Goal: Check status: Check status

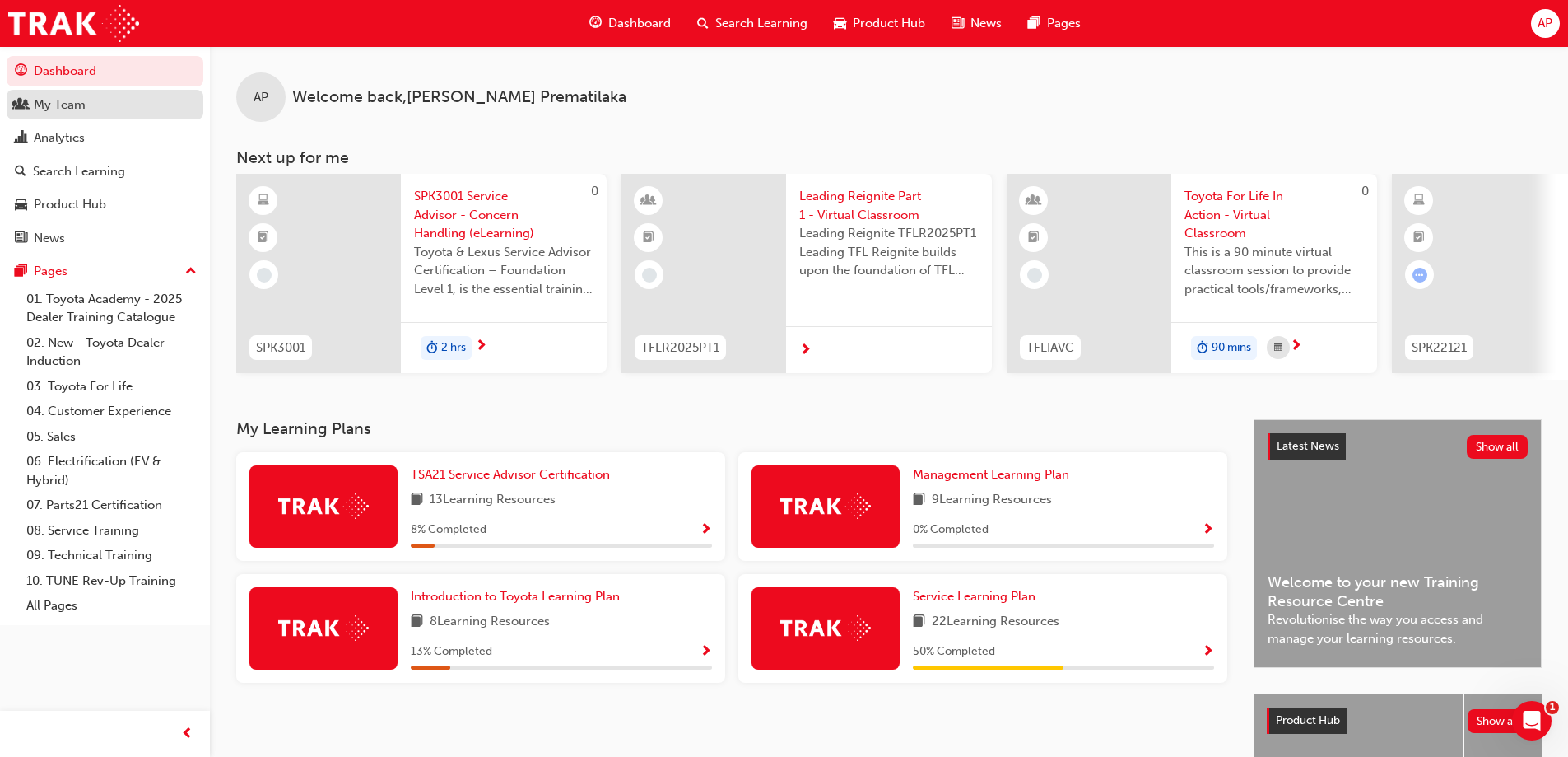
click at [44, 104] on div "My Team" at bounding box center [59, 105] width 52 height 19
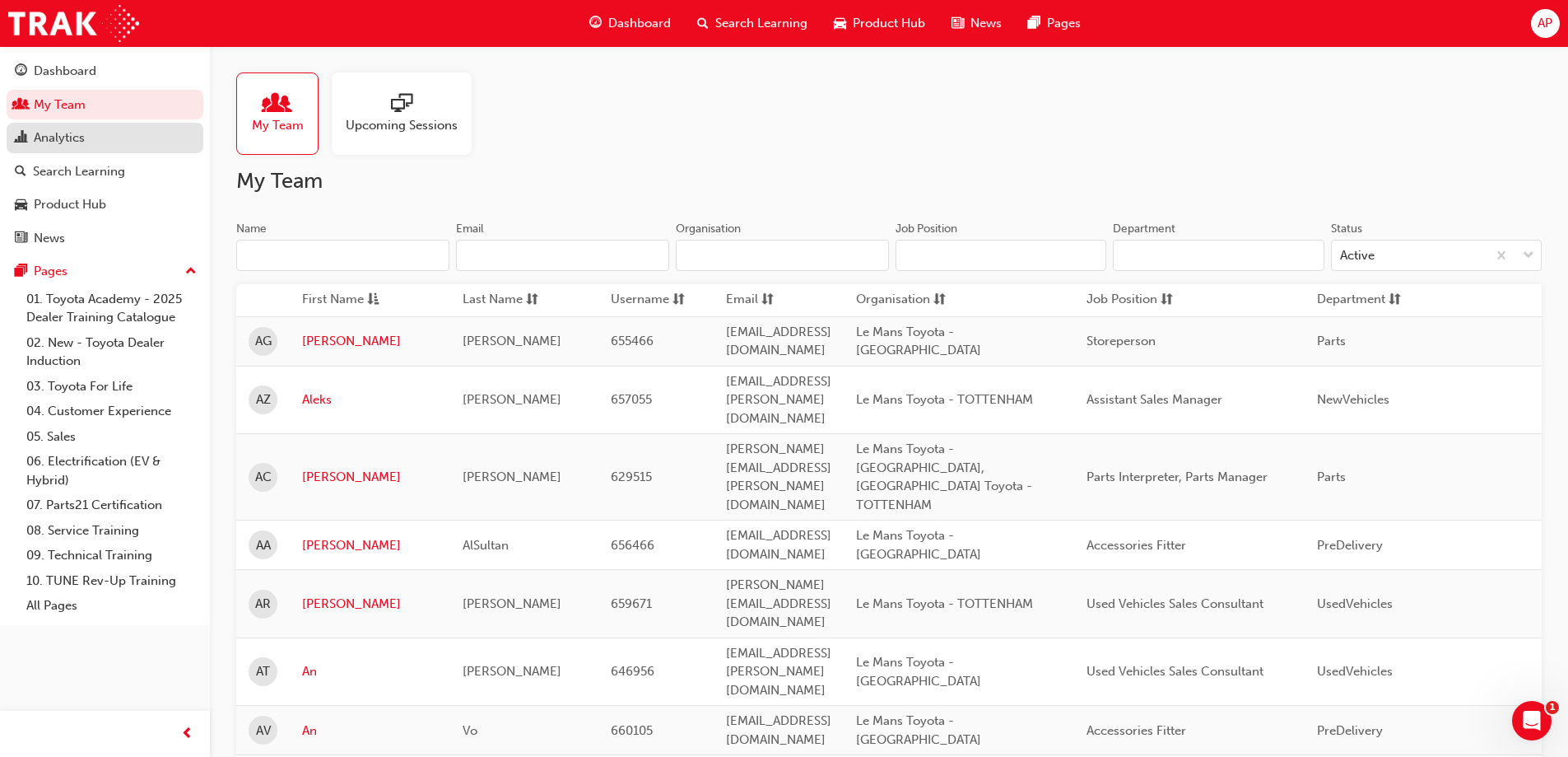
click at [61, 144] on div "Analytics" at bounding box center [59, 138] width 51 height 19
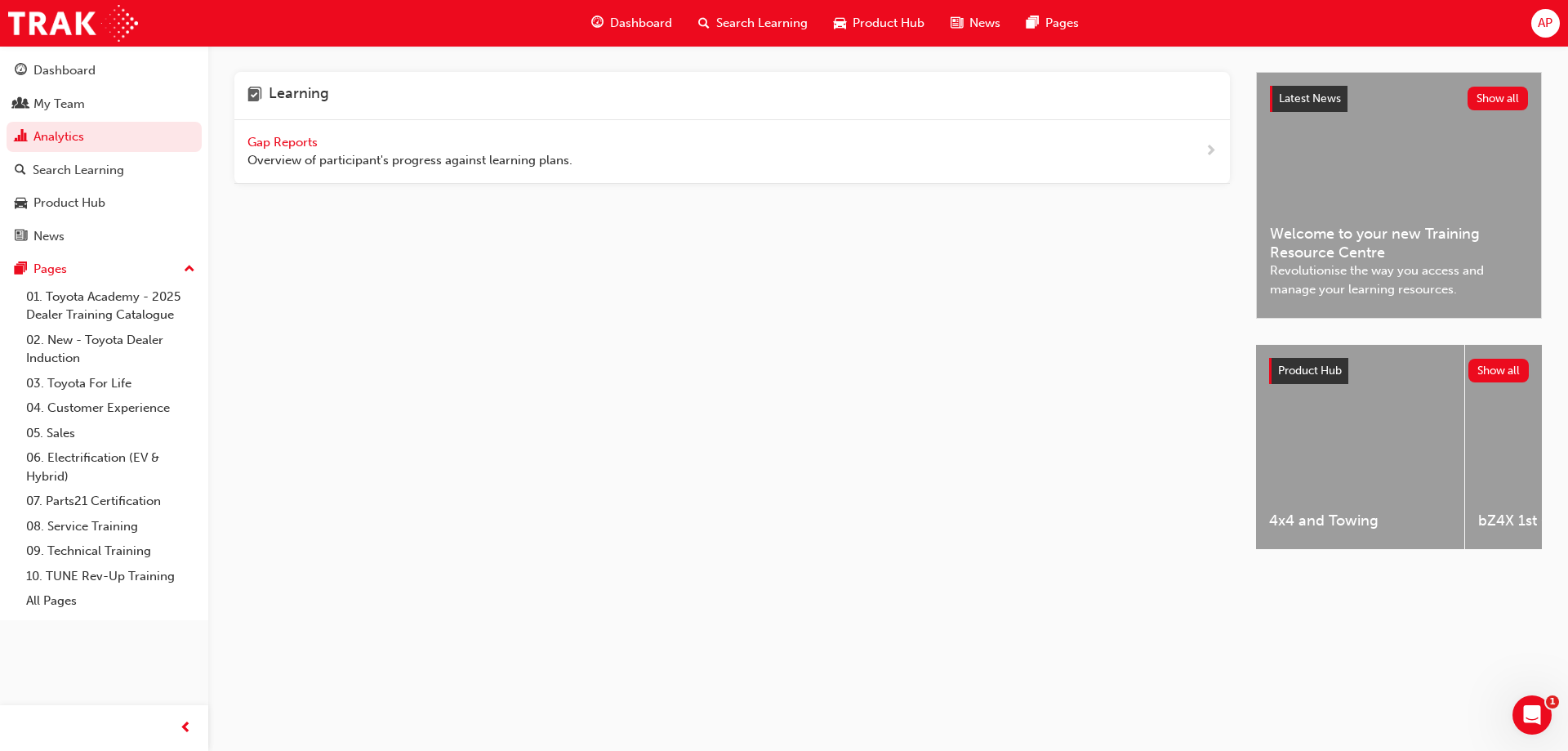
click at [253, 135] on span "Gap Reports" at bounding box center [284, 142] width 74 height 15
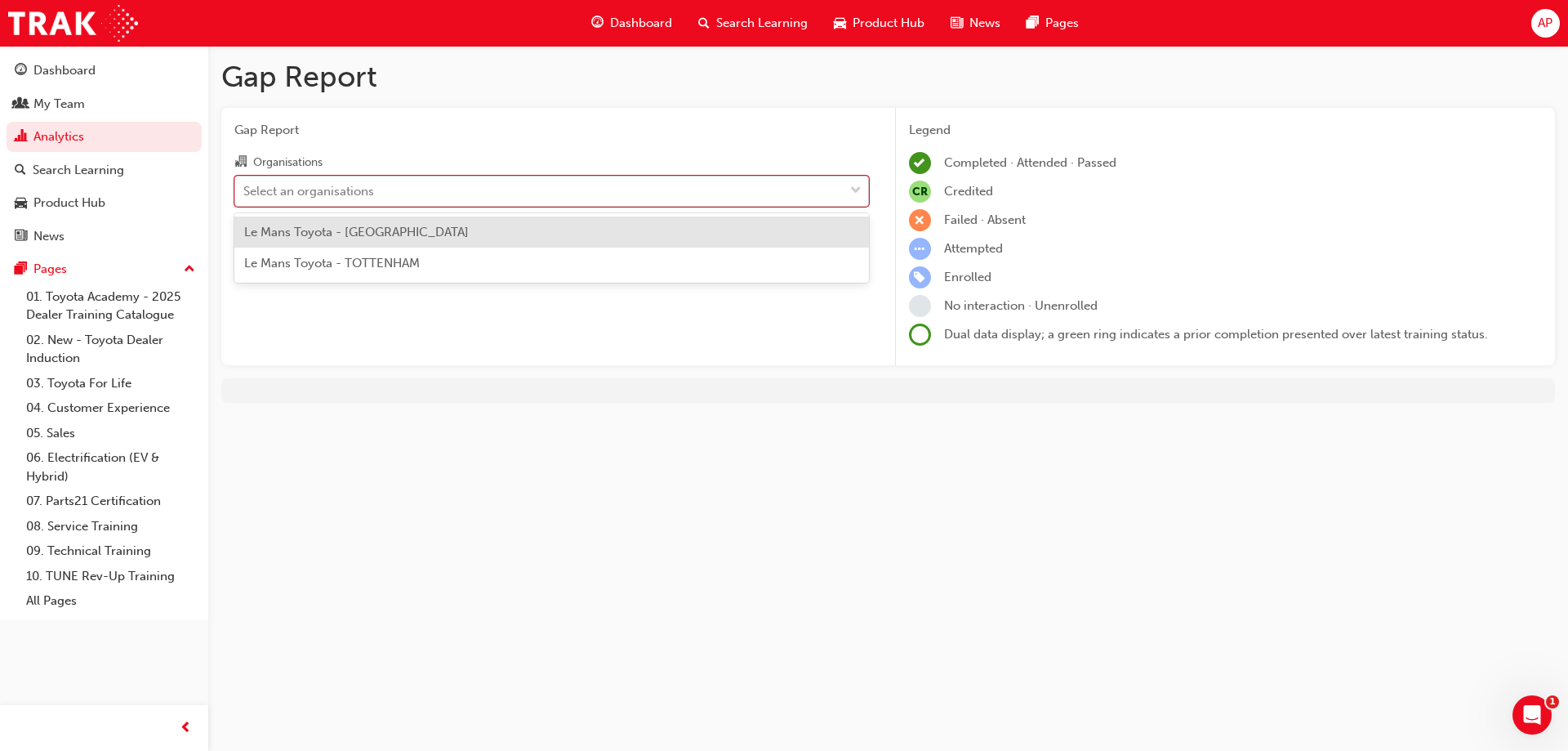
click at [287, 203] on div "Select an organisations" at bounding box center [539, 191] width 609 height 29
click at [245, 196] on input "Organisations option Le Mans Toyota - [GEOGRAPHIC_DATA] focused, 1 of 2. 2 resu…" at bounding box center [244, 190] width 2 height 14
click at [294, 242] on div "Le Mans Toyota - [GEOGRAPHIC_DATA]" at bounding box center [552, 232] width 635 height 32
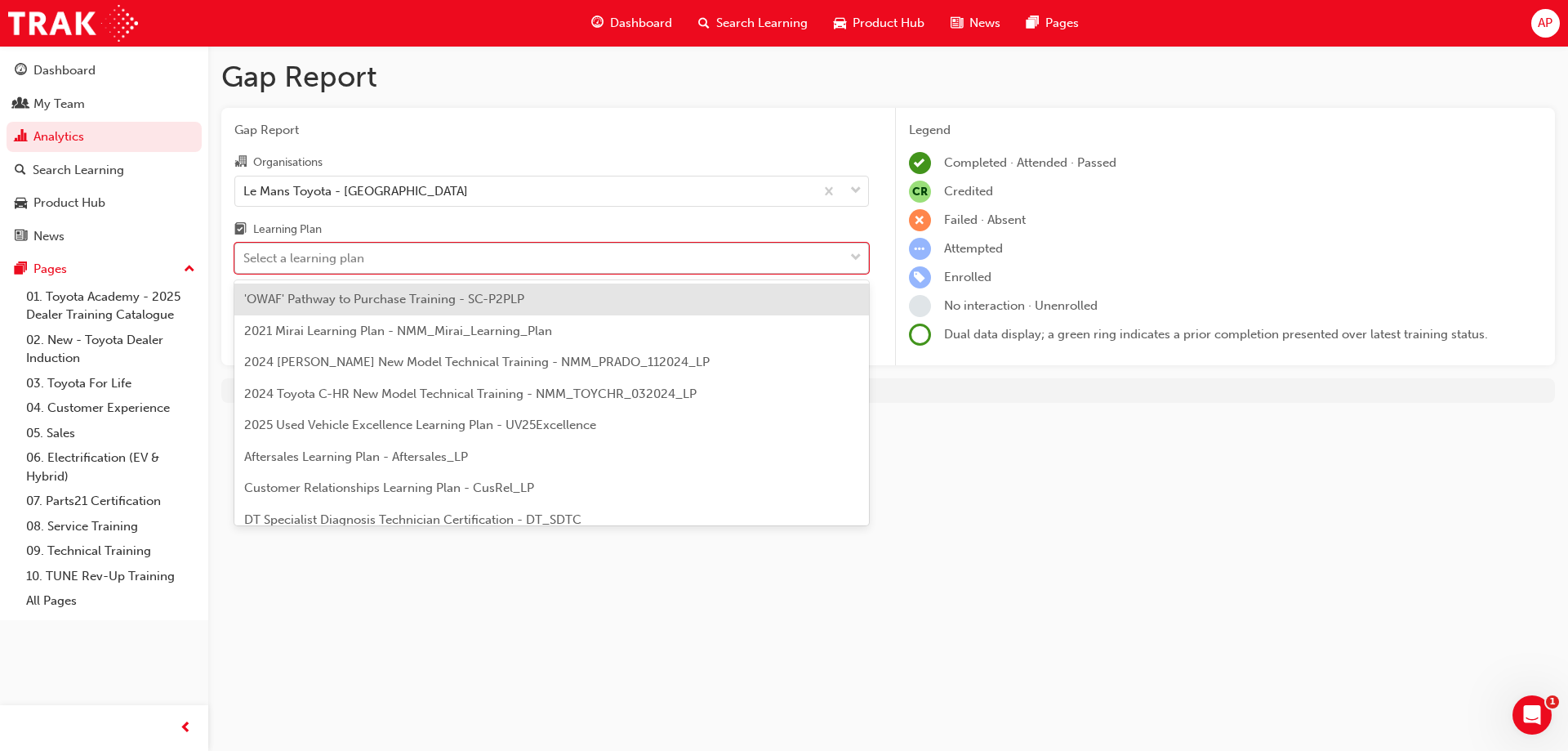
click at [295, 263] on div "Select a learning plan" at bounding box center [303, 258] width 121 height 19
click at [245, 263] on input "Learning Plan option 'OWAF' Pathway to Purchase Training - SC-P2PLP focused, 1 …" at bounding box center [244, 257] width 2 height 14
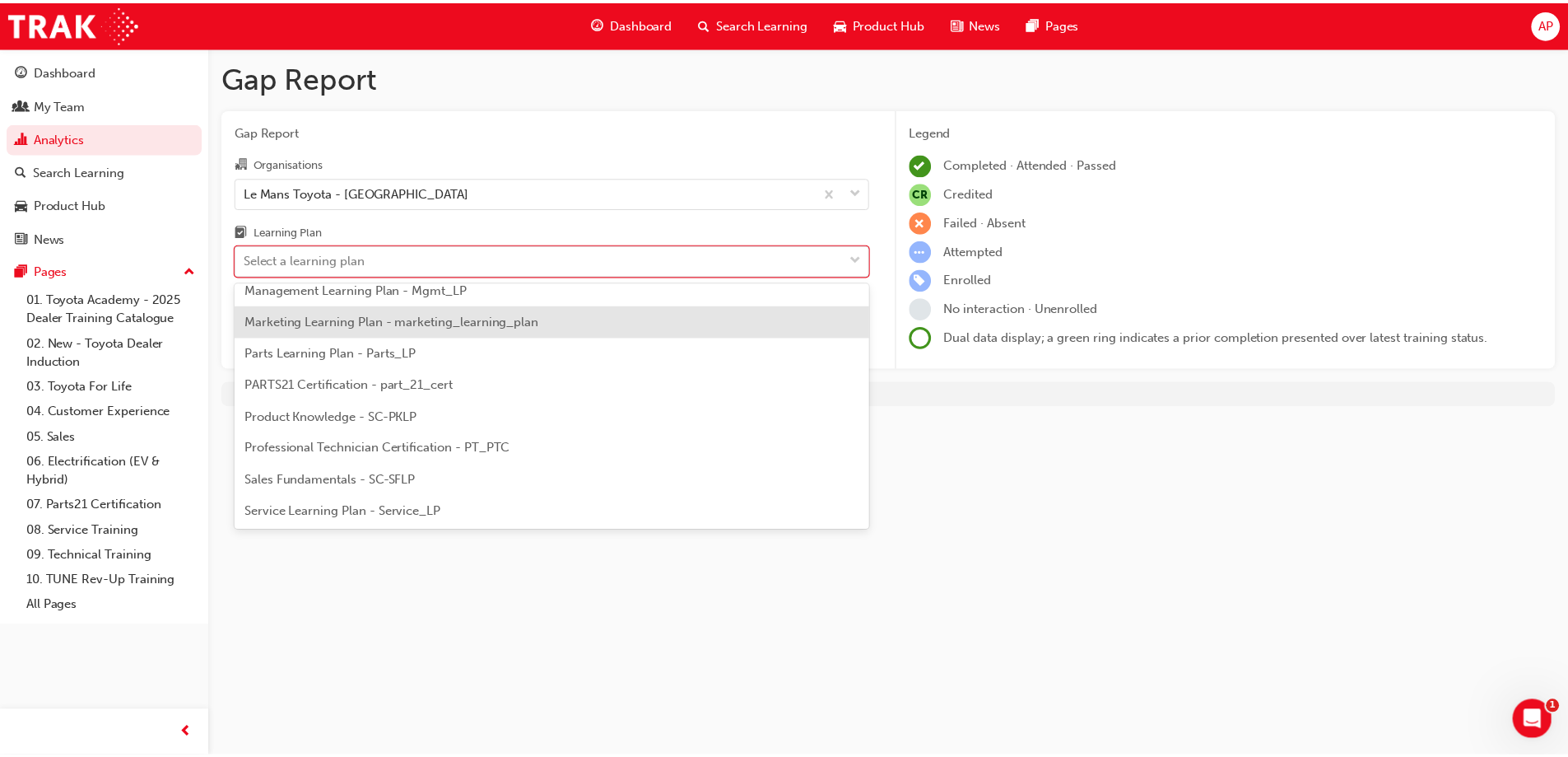
scroll to position [433, 0]
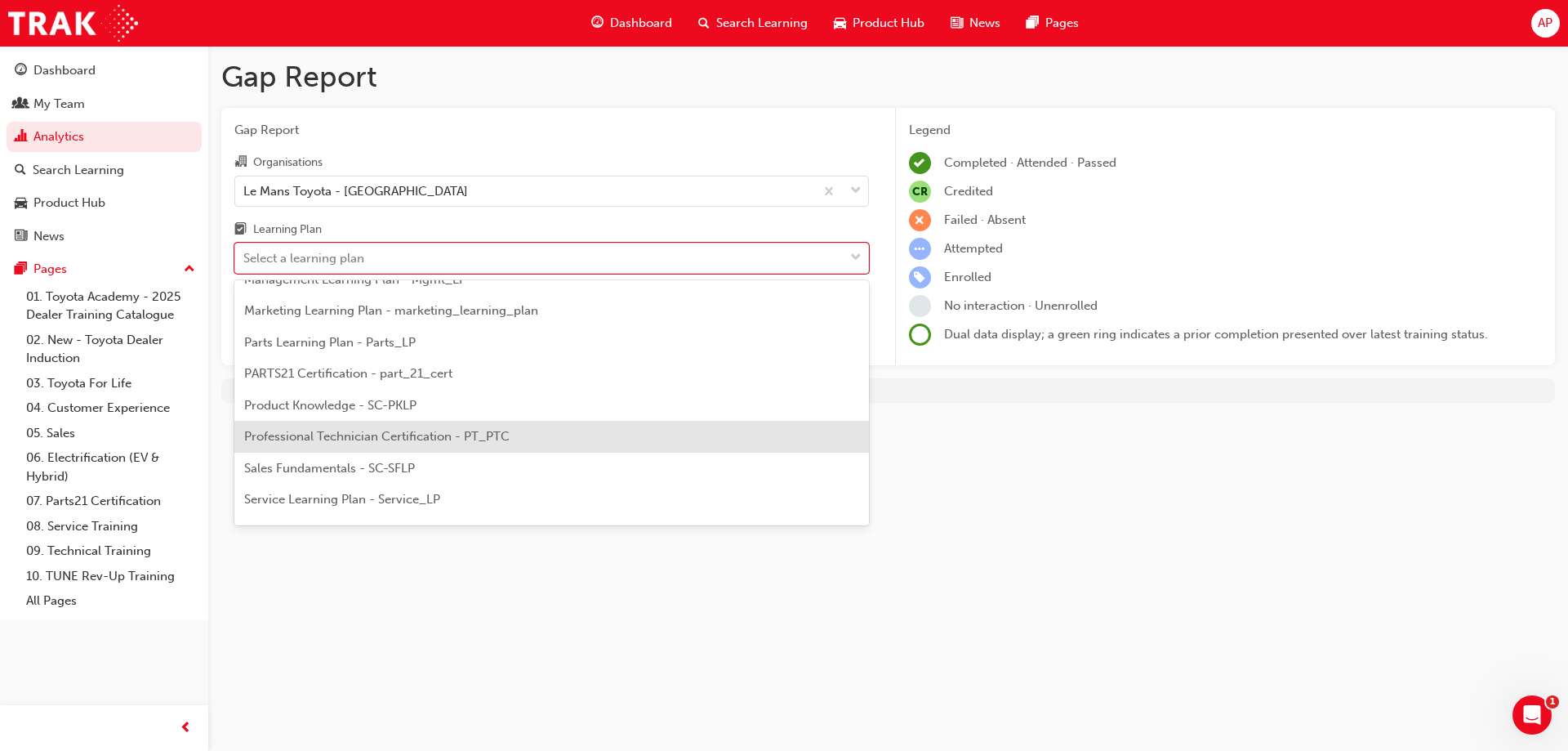
click at [353, 436] on span "Professional Technician Certification - PT_PTC" at bounding box center [377, 437] width 266 height 15
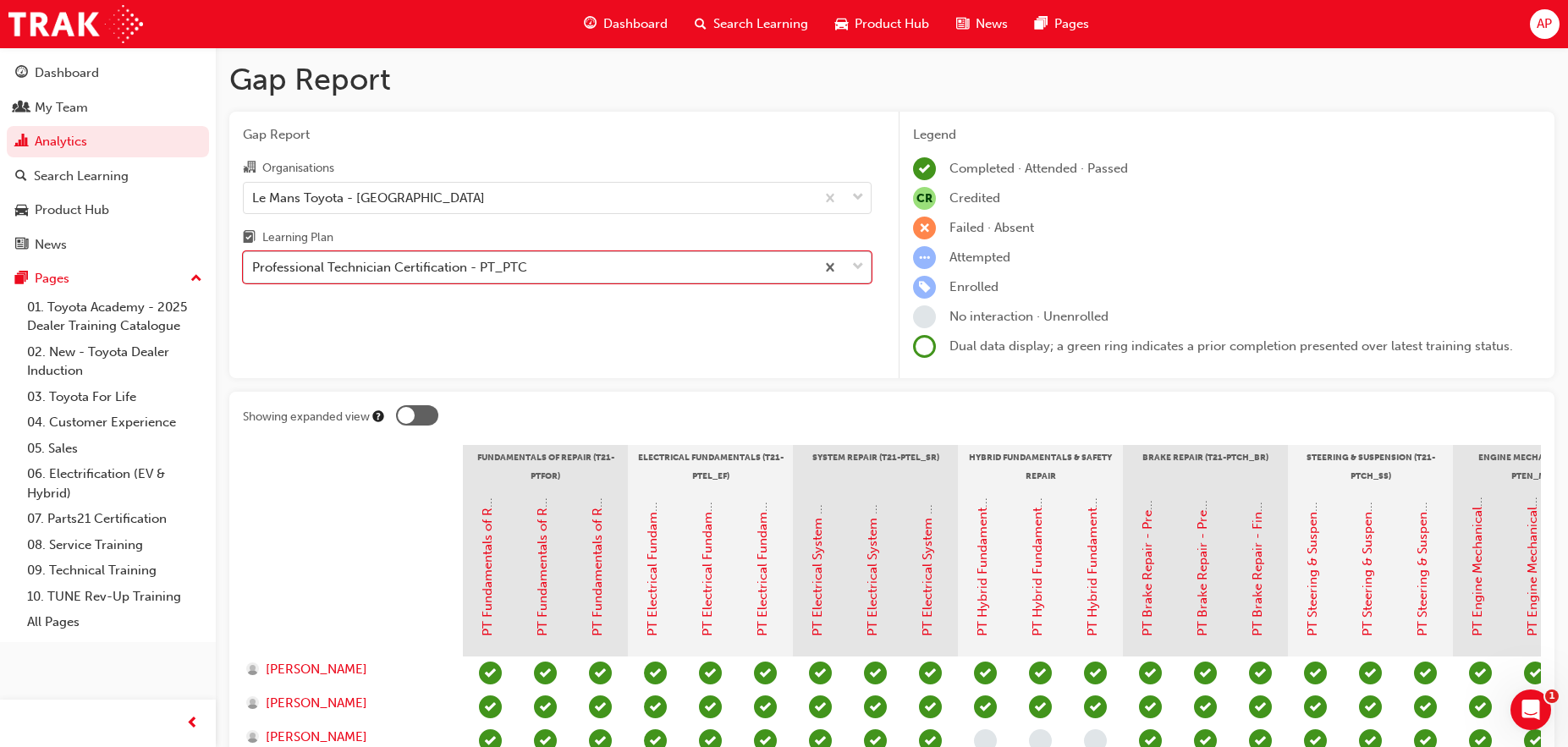
click at [724, 261] on div "Professional Technician Certification - PT_PTC" at bounding box center [530, 267] width 572 height 30
click at [254, 261] on input "Learning Plan option Professional Technician Certification - PT_PTC, selected. …" at bounding box center [253, 266] width 2 height 15
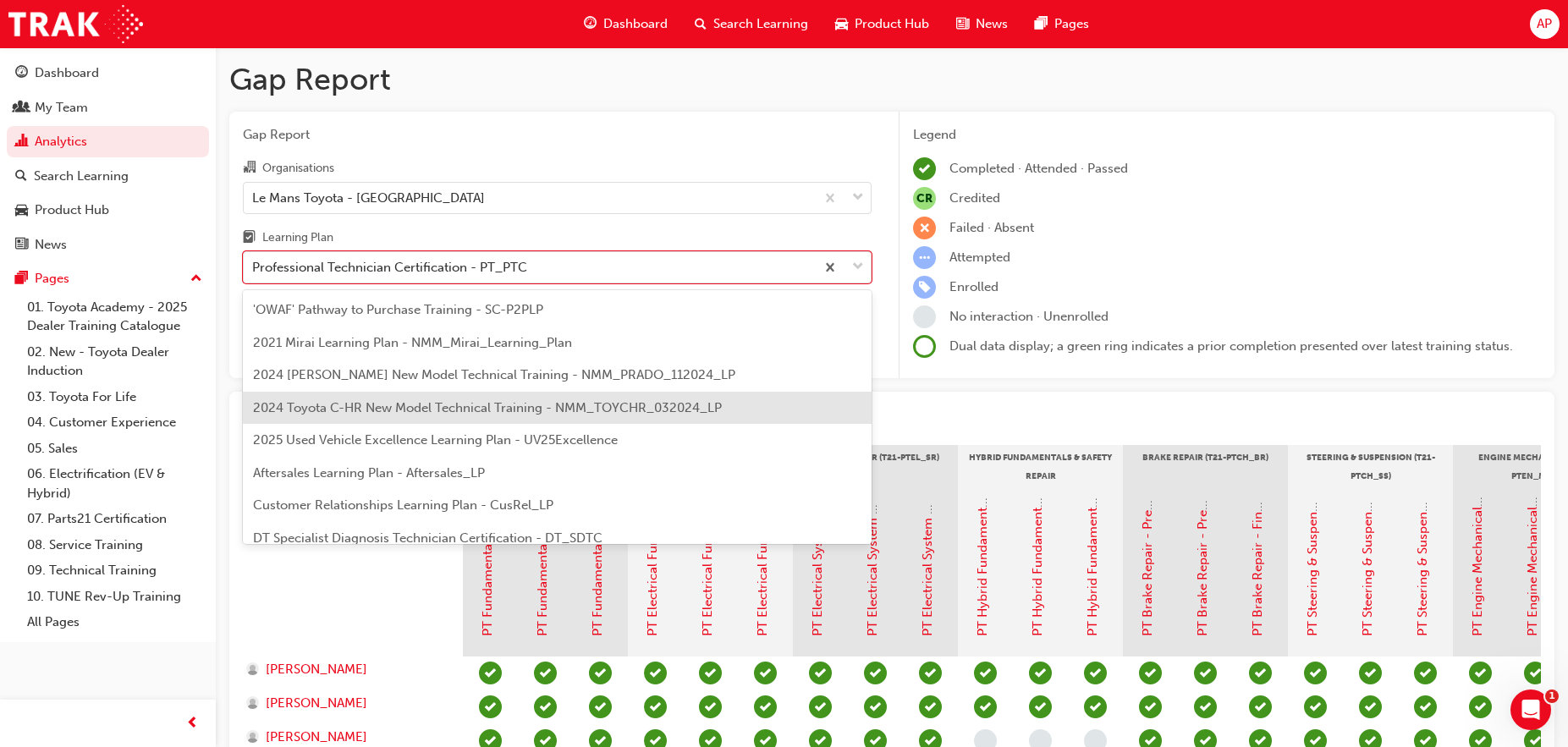
scroll to position [64, 0]
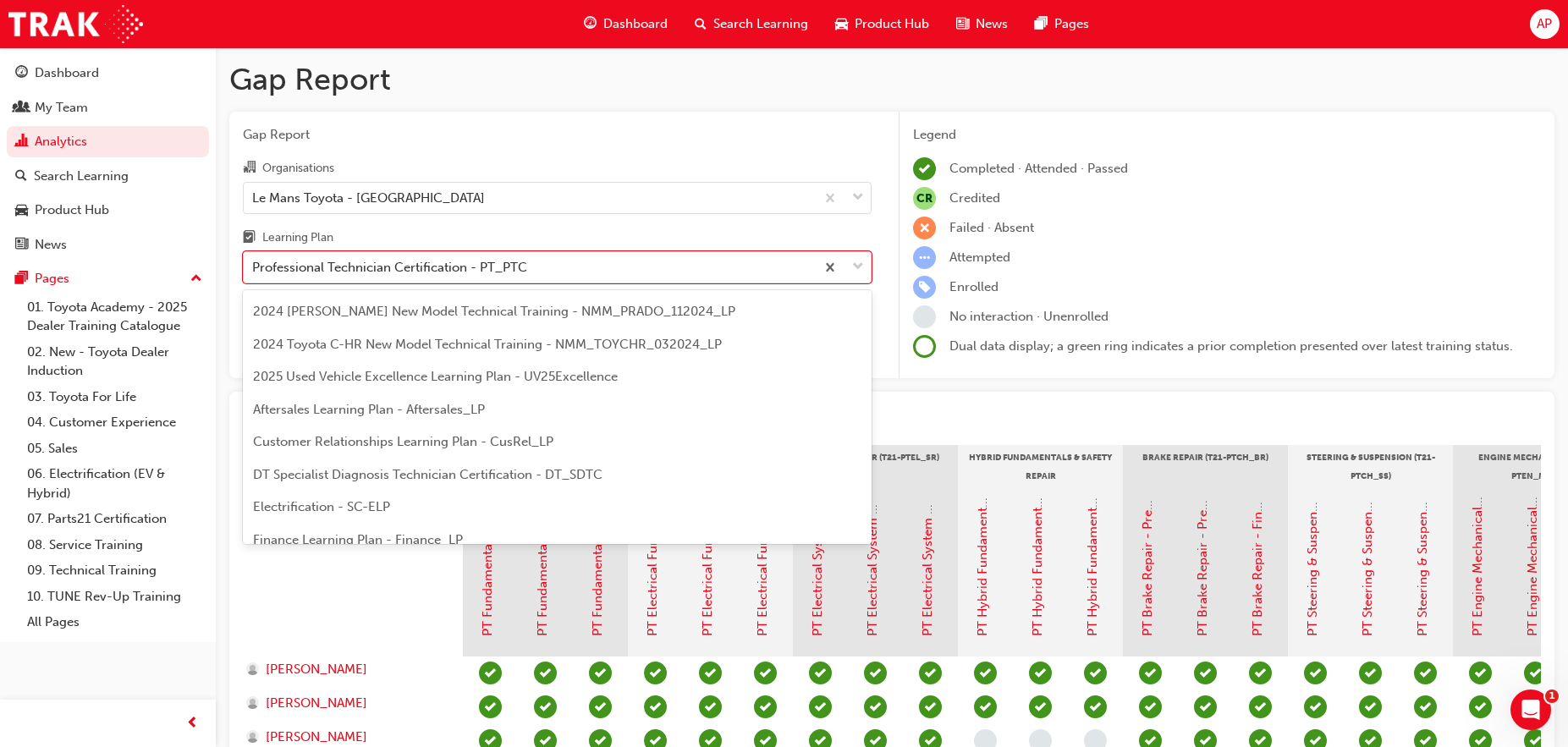
click at [384, 475] on span "DT Specialist Diagnosis Technician Certification - DT_SDTC" at bounding box center [427, 475] width 350 height 16
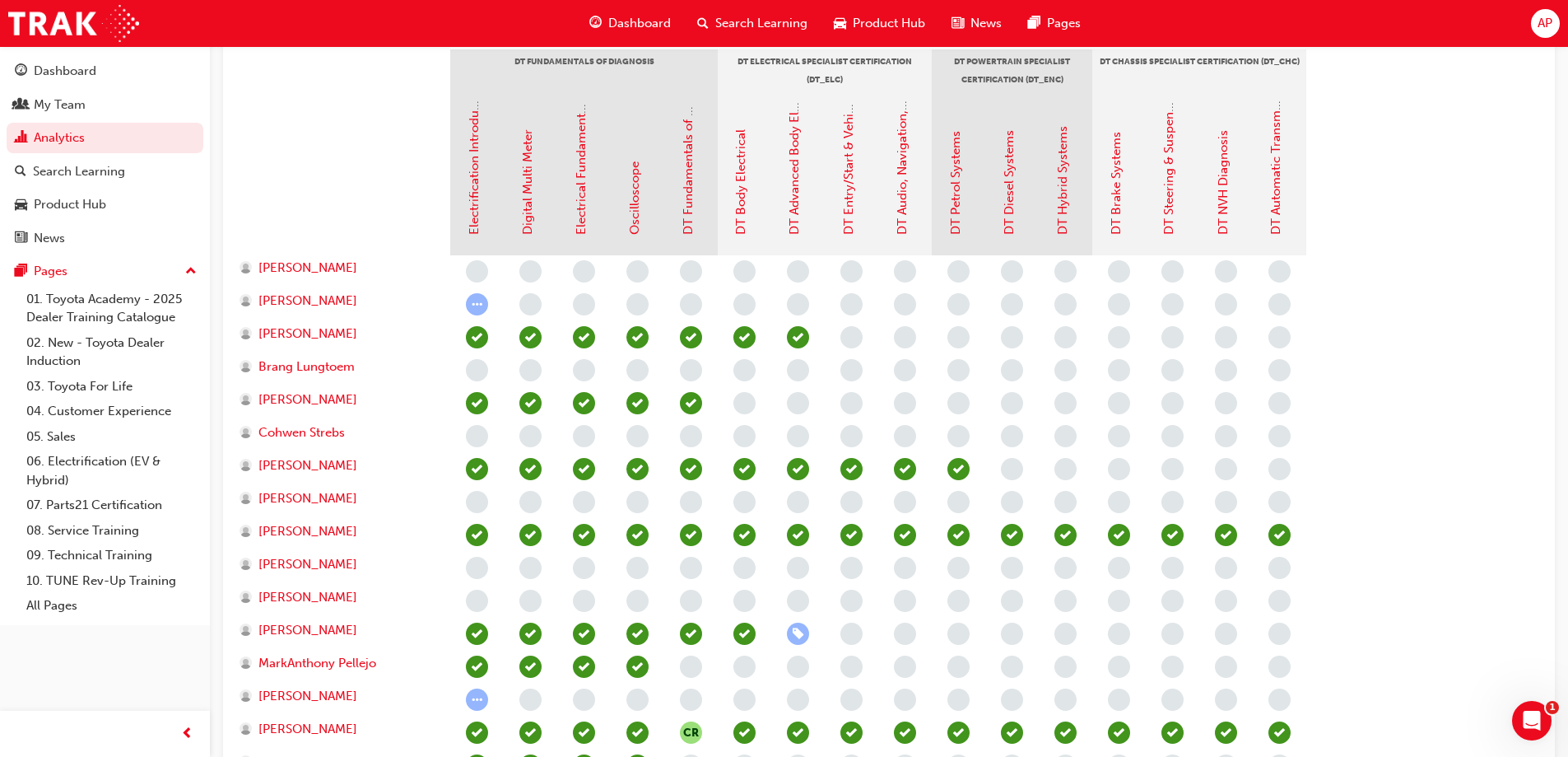
scroll to position [391, 0]
